Goal: Find specific page/section: Find specific page/section

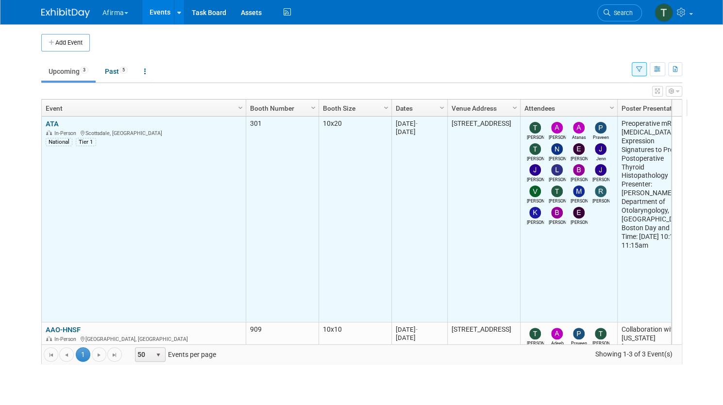
click at [49, 120] on link "ATA" at bounding box center [52, 124] width 13 height 9
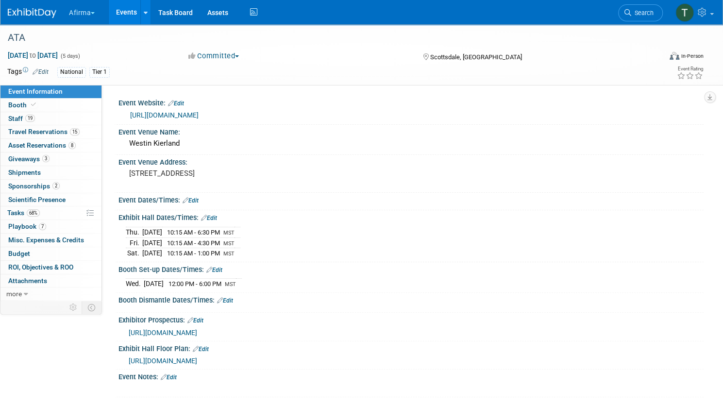
click at [102, 180] on link "2 Sponsorships 2" at bounding box center [50, 186] width 101 height 13
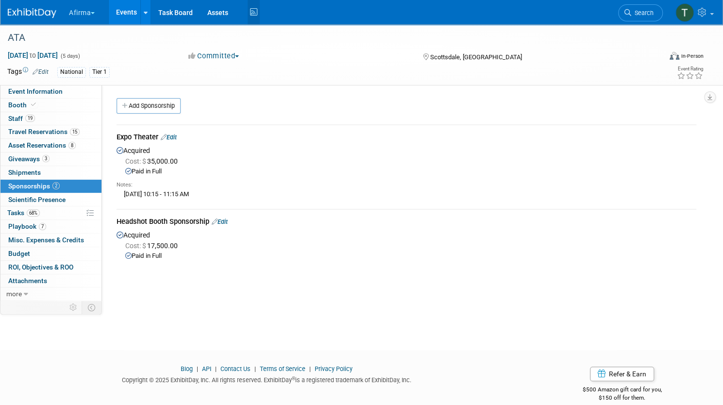
click at [260, 14] on icon at bounding box center [254, 12] width 12 height 15
